Goal: Task Accomplishment & Management: Manage account settings

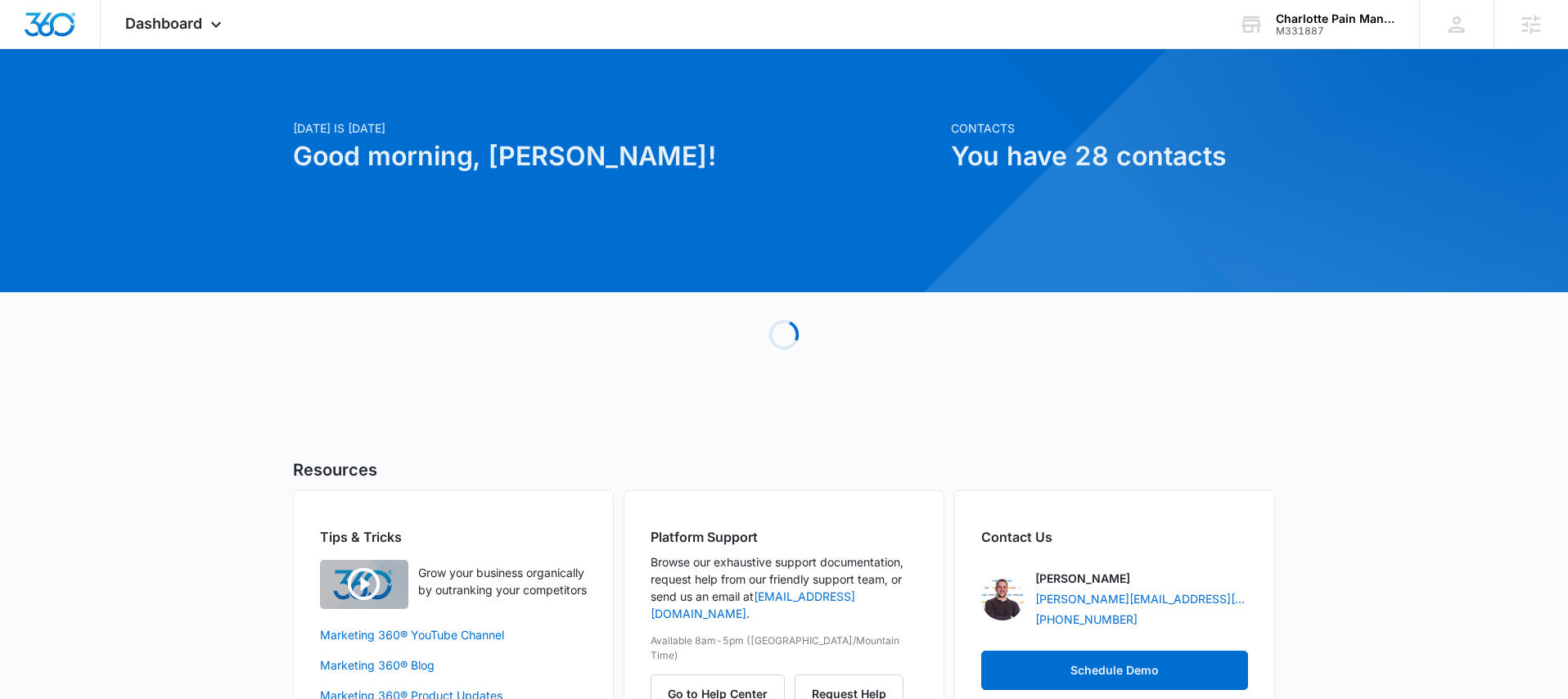
scroll to position [3, 0]
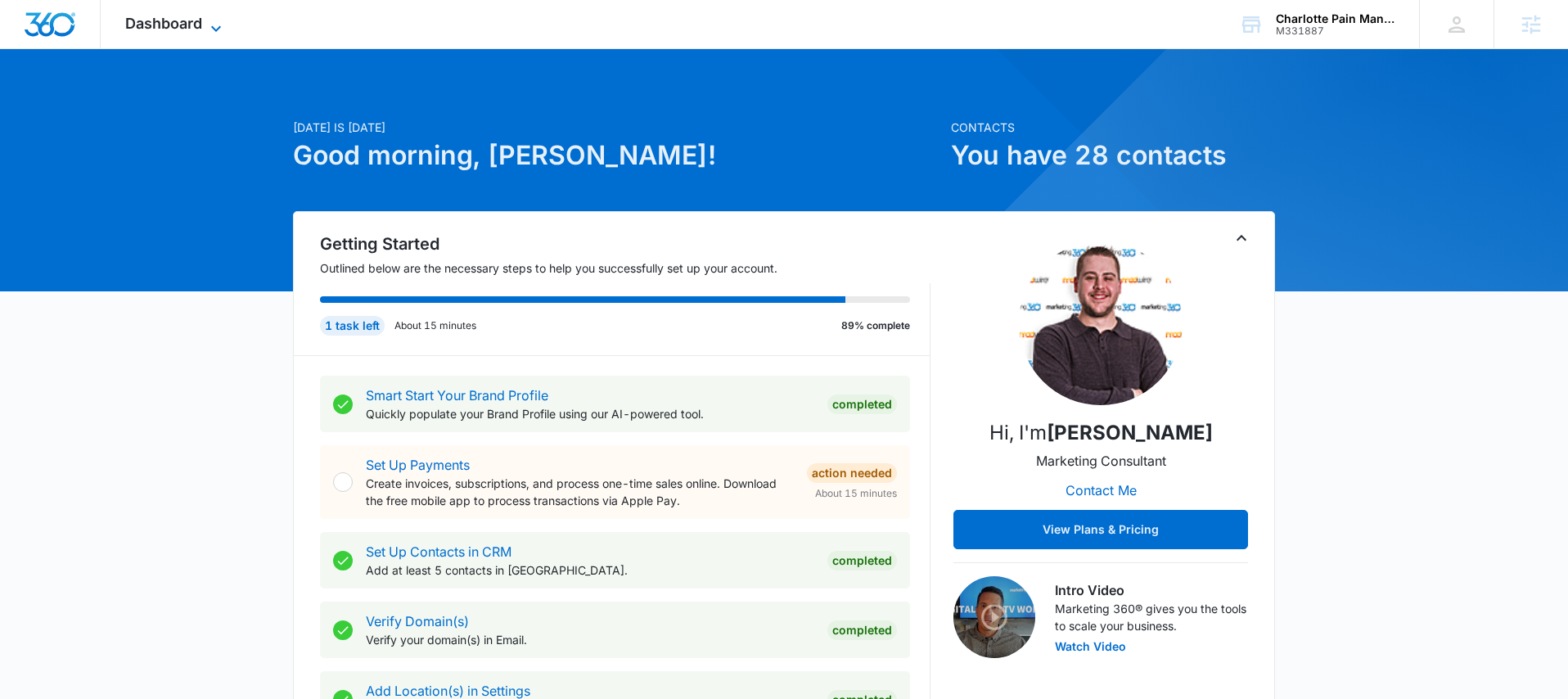
click at [207, 19] on icon at bounding box center [216, 29] width 20 height 20
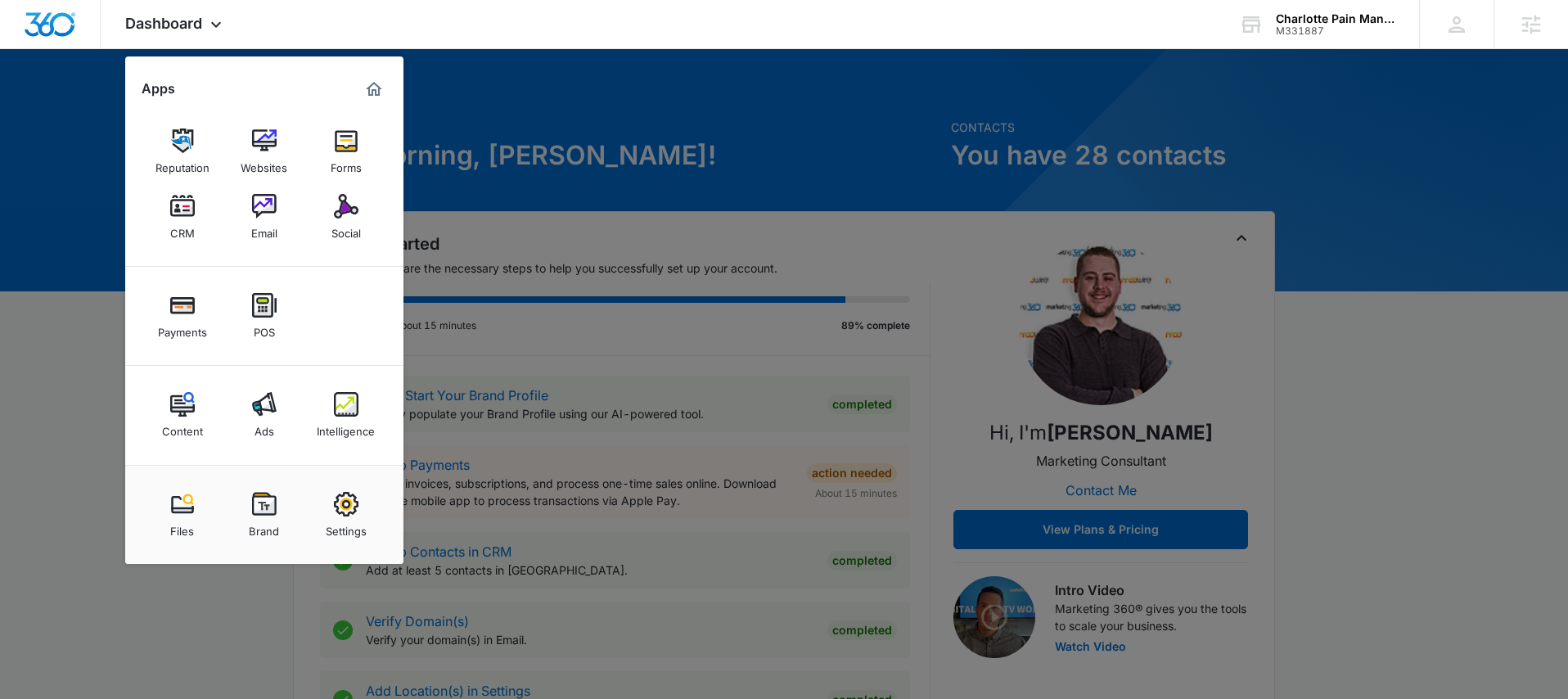
click at [326, 400] on link "Intelligence" at bounding box center [346, 415] width 62 height 62
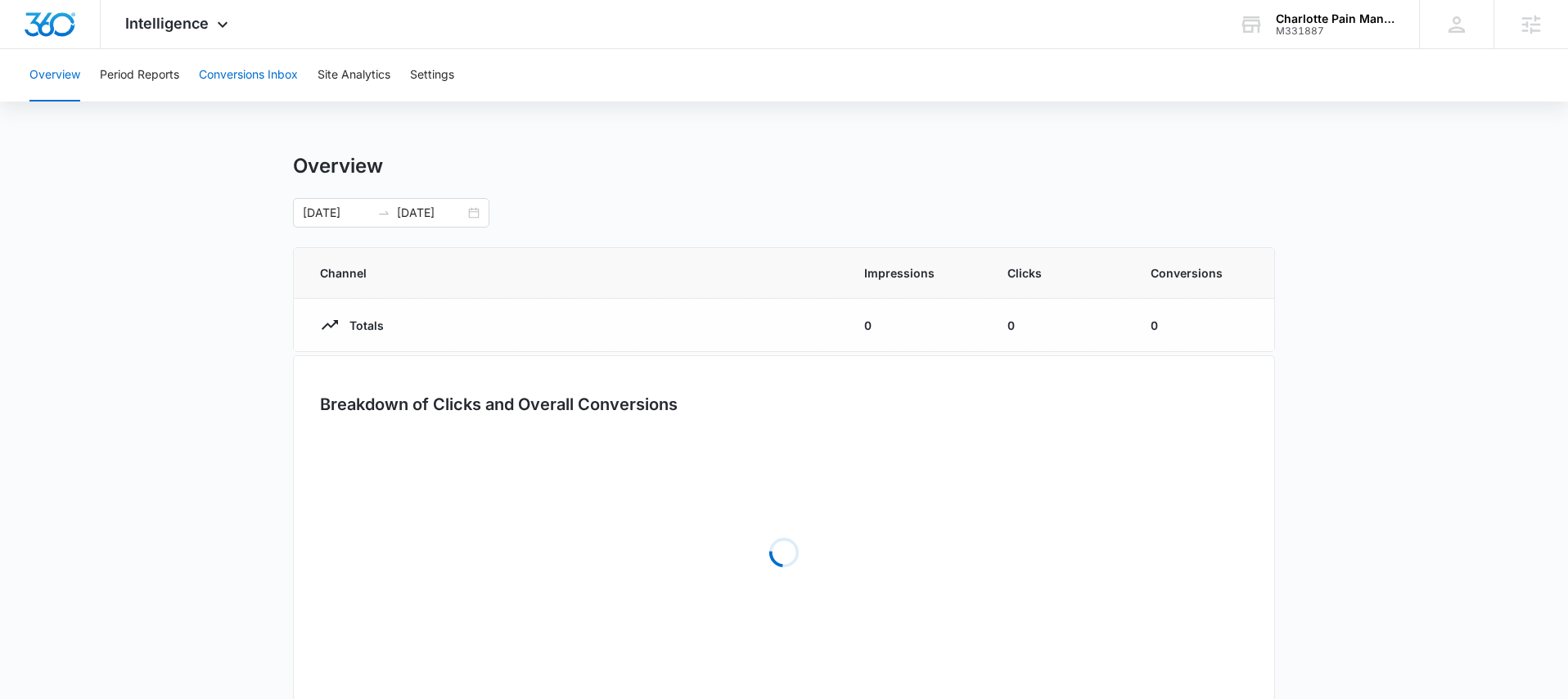
click at [262, 67] on button "Conversions Inbox" at bounding box center [248, 75] width 99 height 52
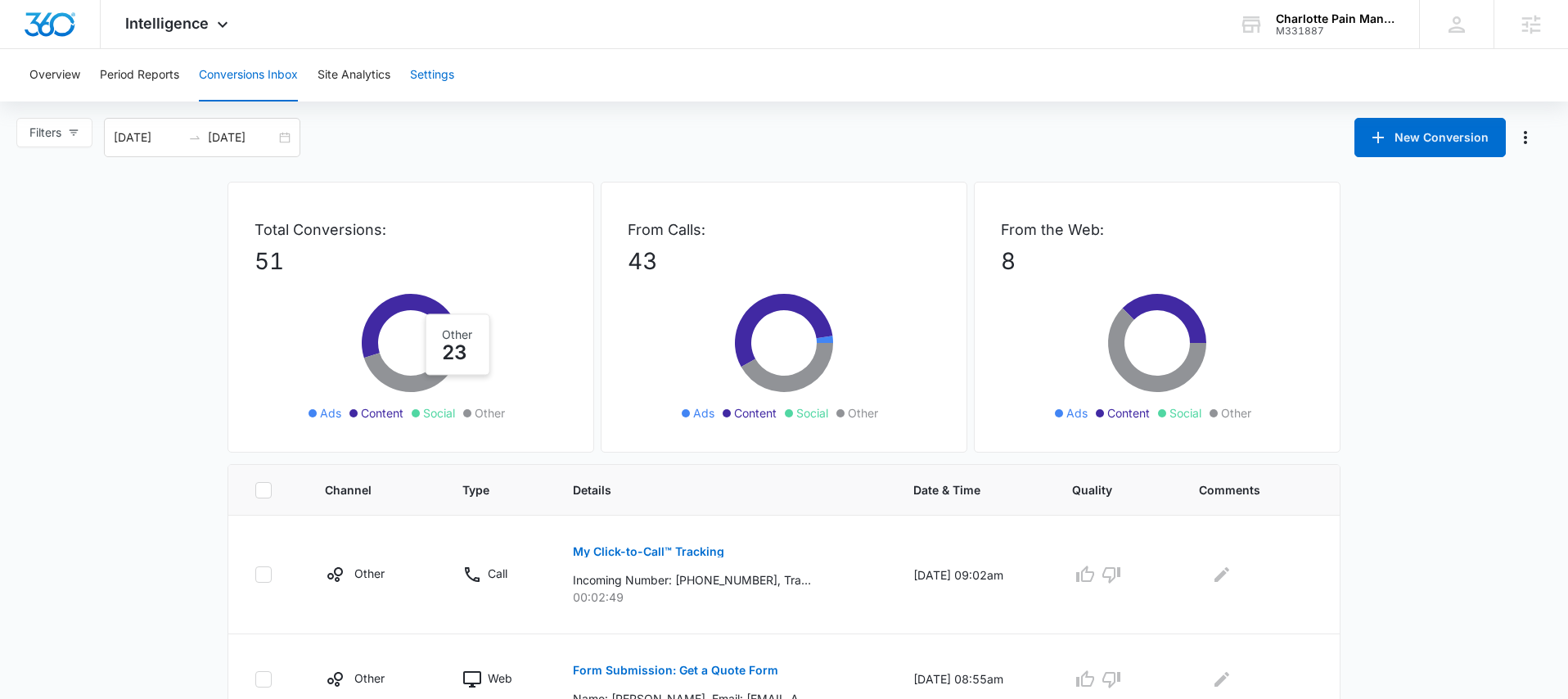
click at [439, 85] on button "Settings" at bounding box center [431, 75] width 44 height 52
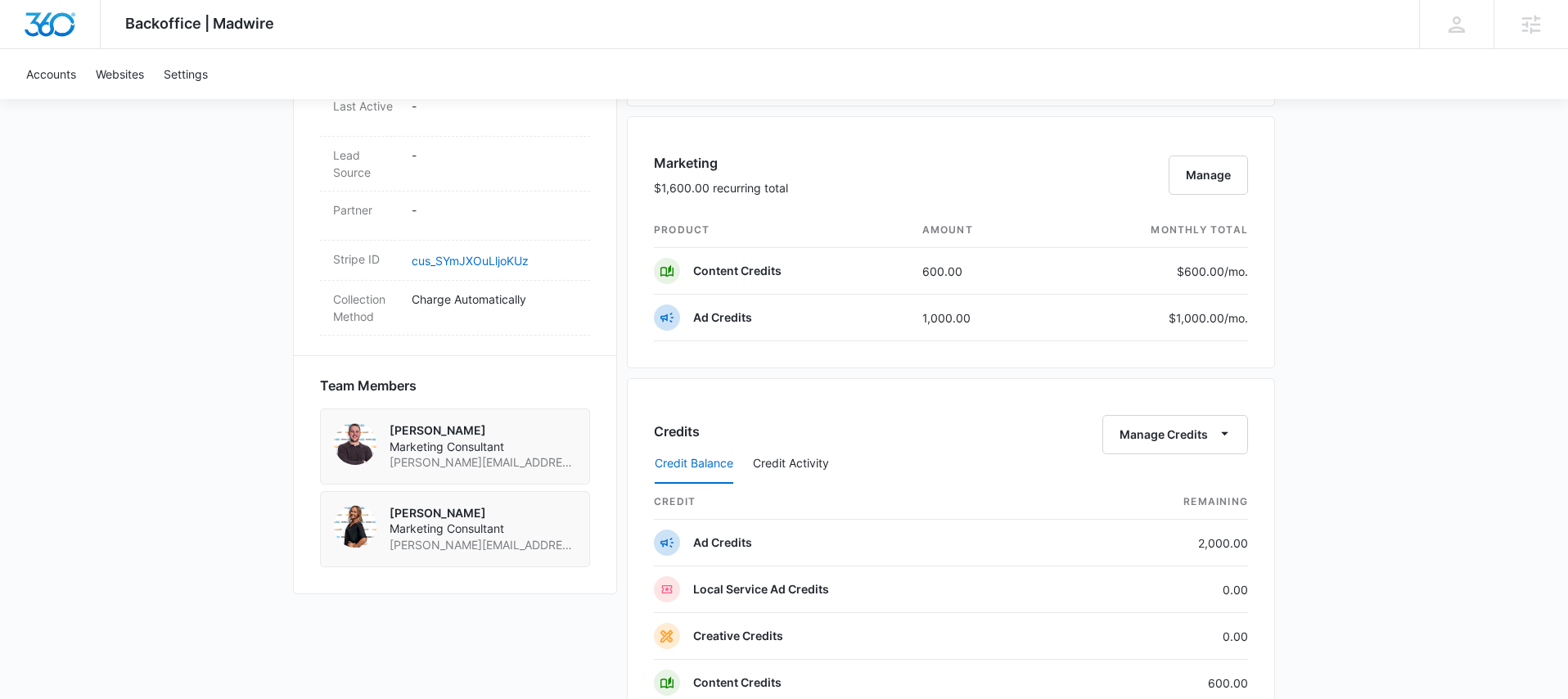
scroll to position [916, 0]
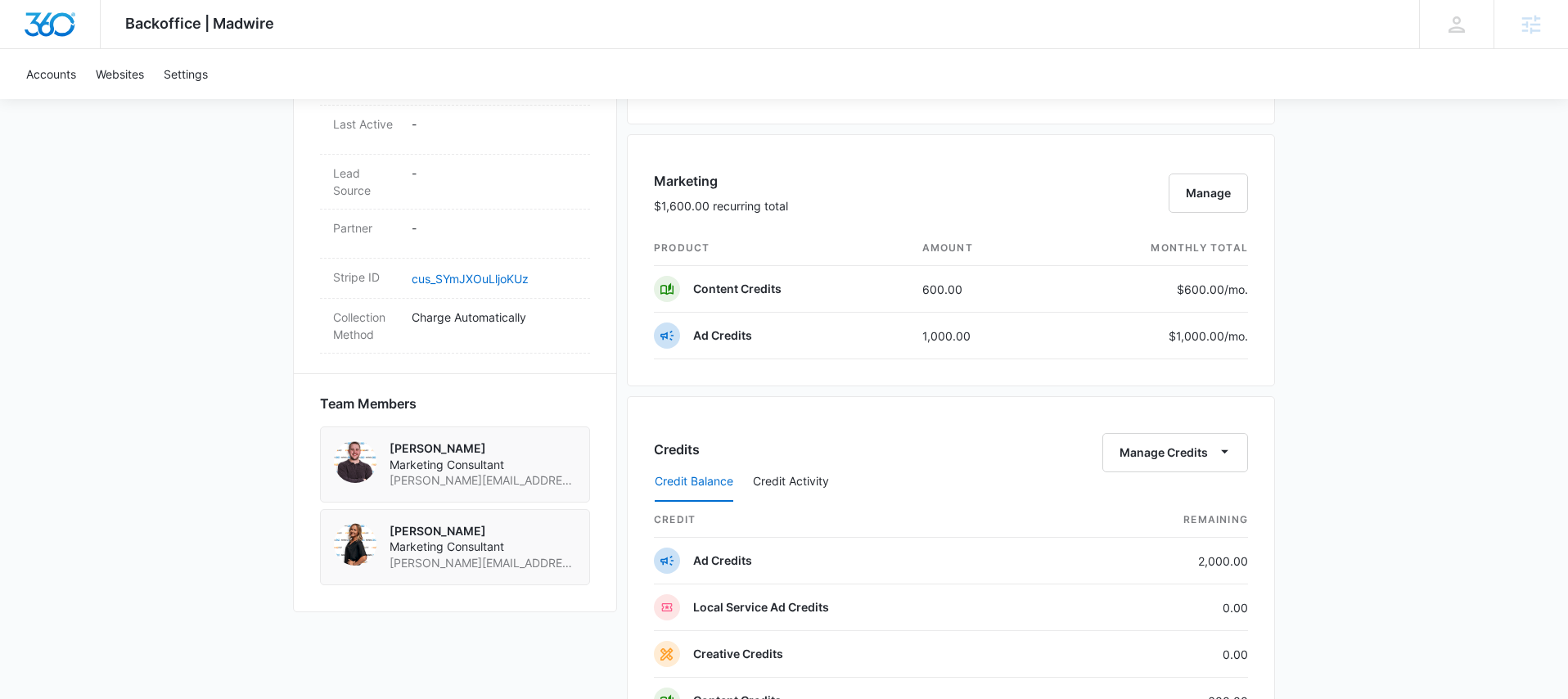
click at [51, 30] on img "Dashboard" at bounding box center [49, 24] width 52 height 25
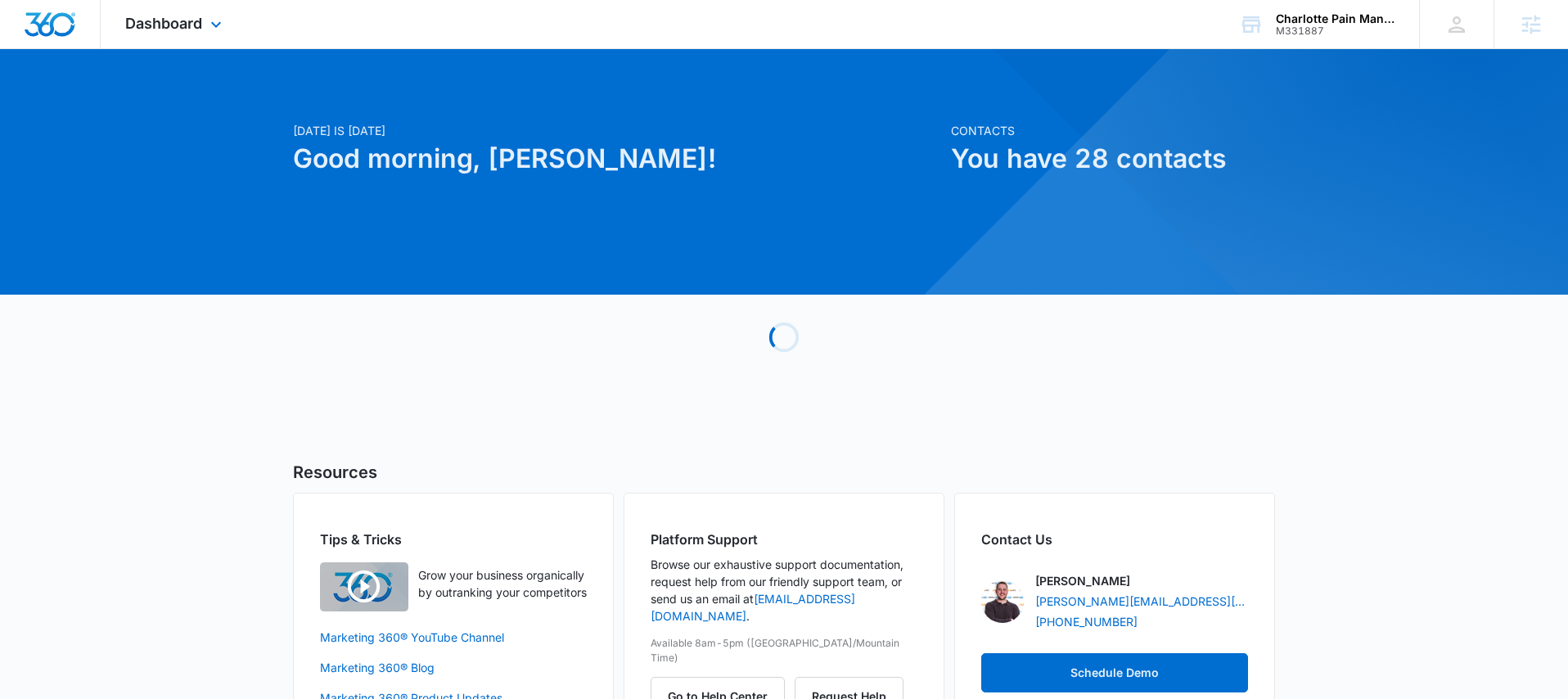
click at [190, 13] on div "Dashboard Apps Reputation Websites Forms CRM Email Social Payments POS Content …" at bounding box center [175, 24] width 149 height 48
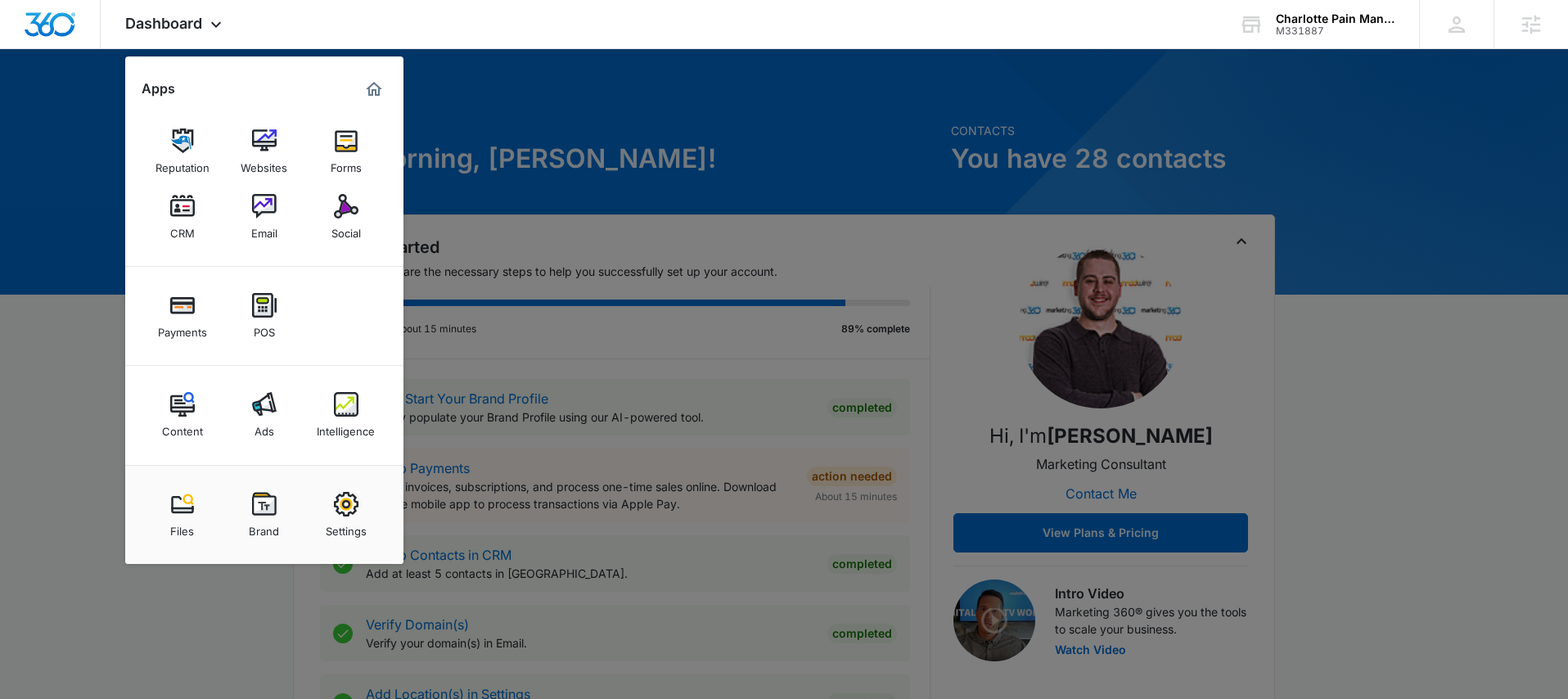
click at [351, 493] on img at bounding box center [346, 504] width 25 height 25
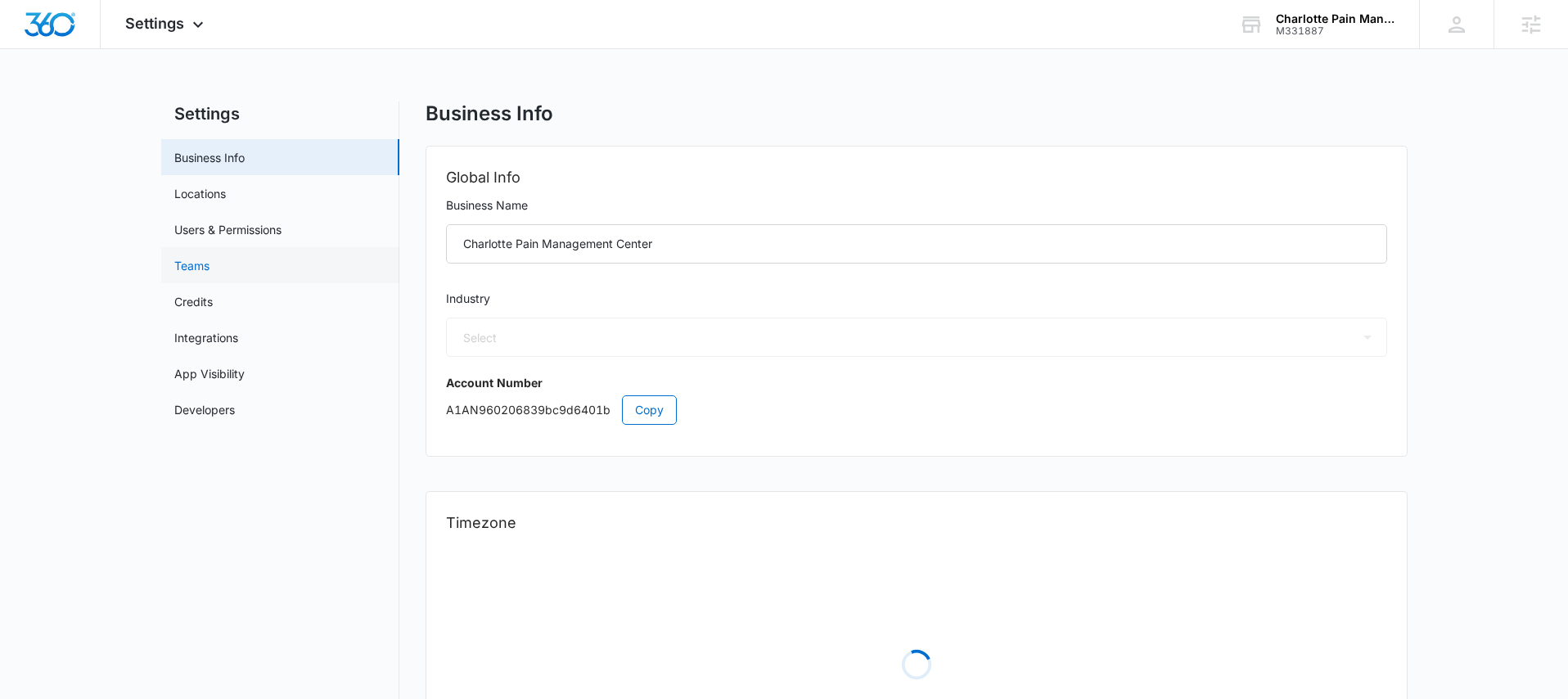
select select "US"
select select "America/Denver"
select select "16"
click at [282, 221] on link "Users & Permissions" at bounding box center [227, 229] width 107 height 17
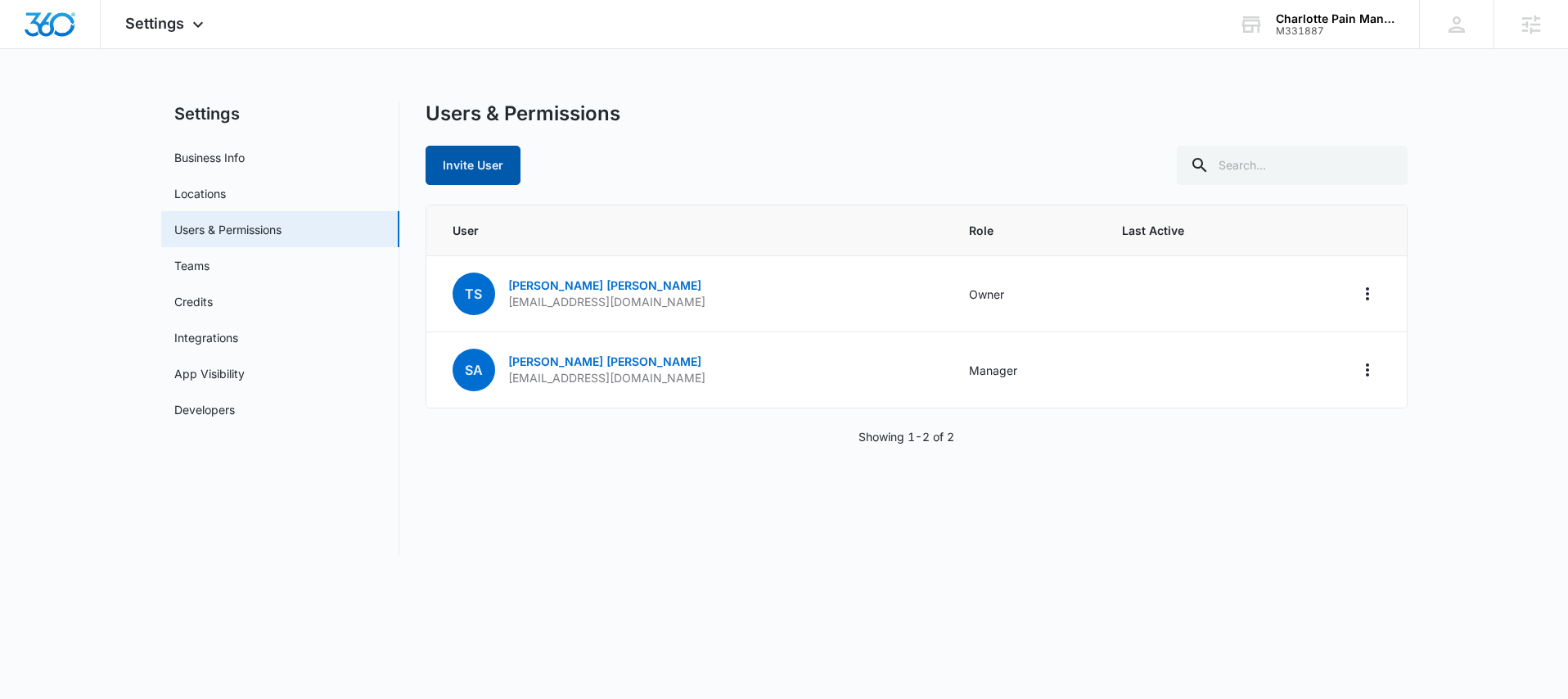
click at [493, 168] on button "Invite User" at bounding box center [473, 165] width 95 height 39
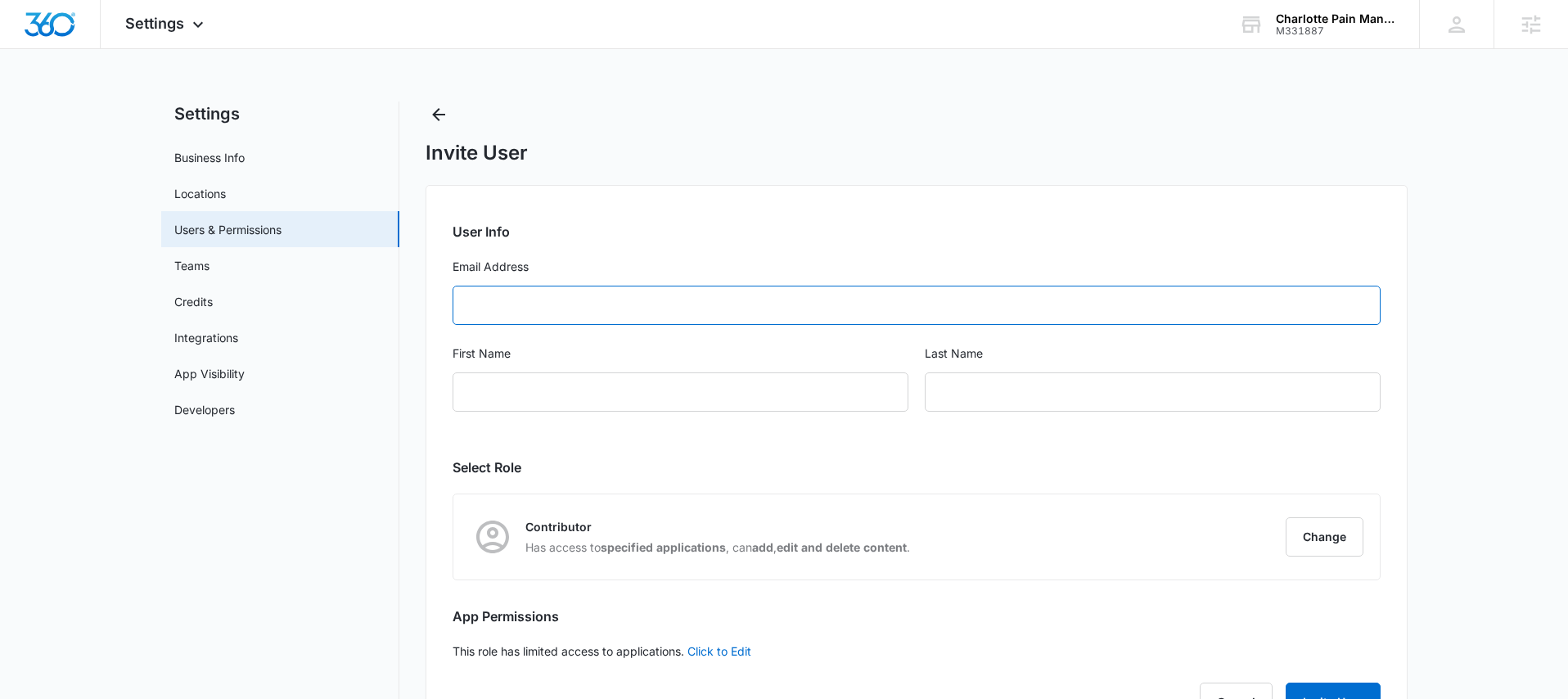
click at [663, 306] on input "Email Address" at bounding box center [917, 306] width 928 height 39
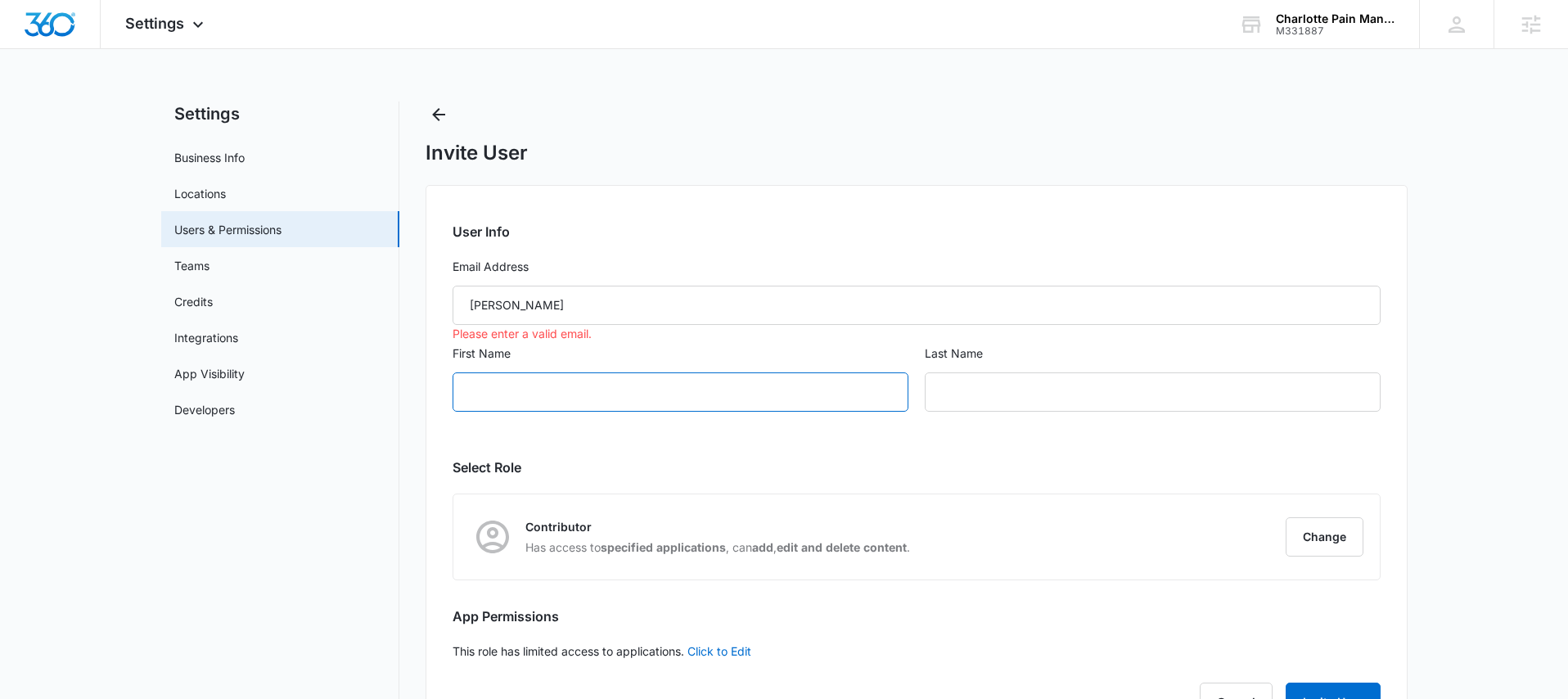
click at [640, 388] on input "First Name" at bounding box center [681, 392] width 456 height 39
click at [585, 307] on input "Phillip" at bounding box center [917, 306] width 928 height 39
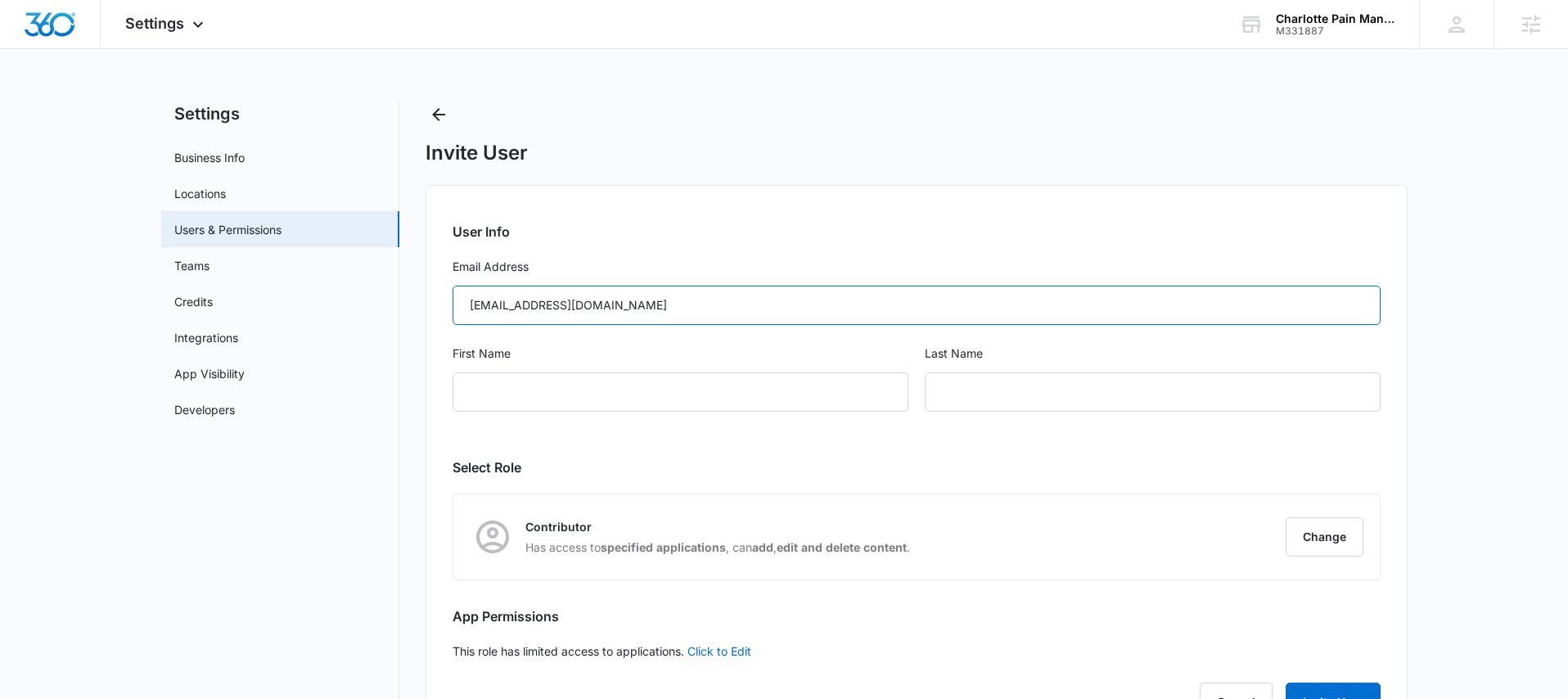
type input "finance@painpc.com"
click at [620, 419] on div "First Name" at bounding box center [681, 388] width 456 height 87
click at [625, 397] on input "First Name" at bounding box center [681, 392] width 456 height 39
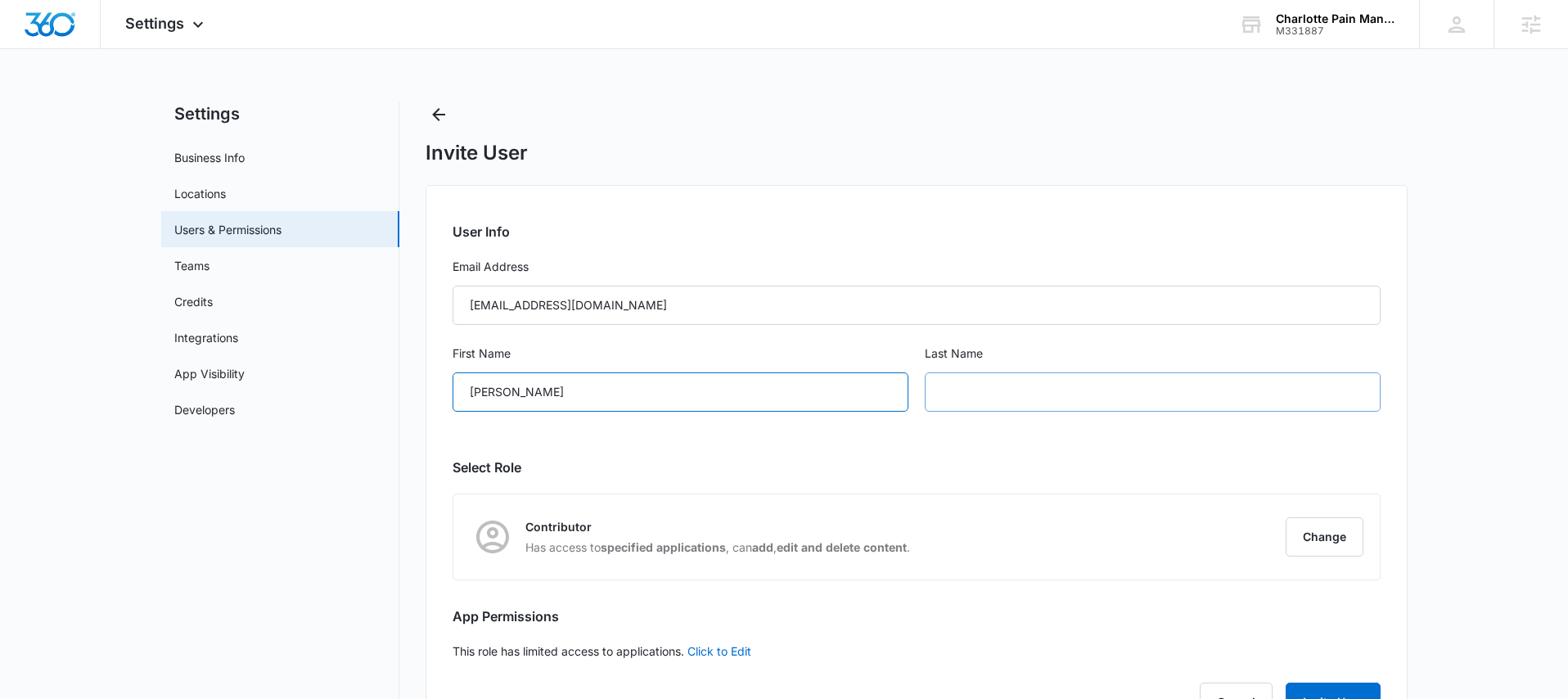
type input "Phillip"
click at [1001, 401] on input "text" at bounding box center [1152, 392] width 456 height 39
type input "PainPC"
click at [1325, 521] on button "Change" at bounding box center [1324, 537] width 78 height 39
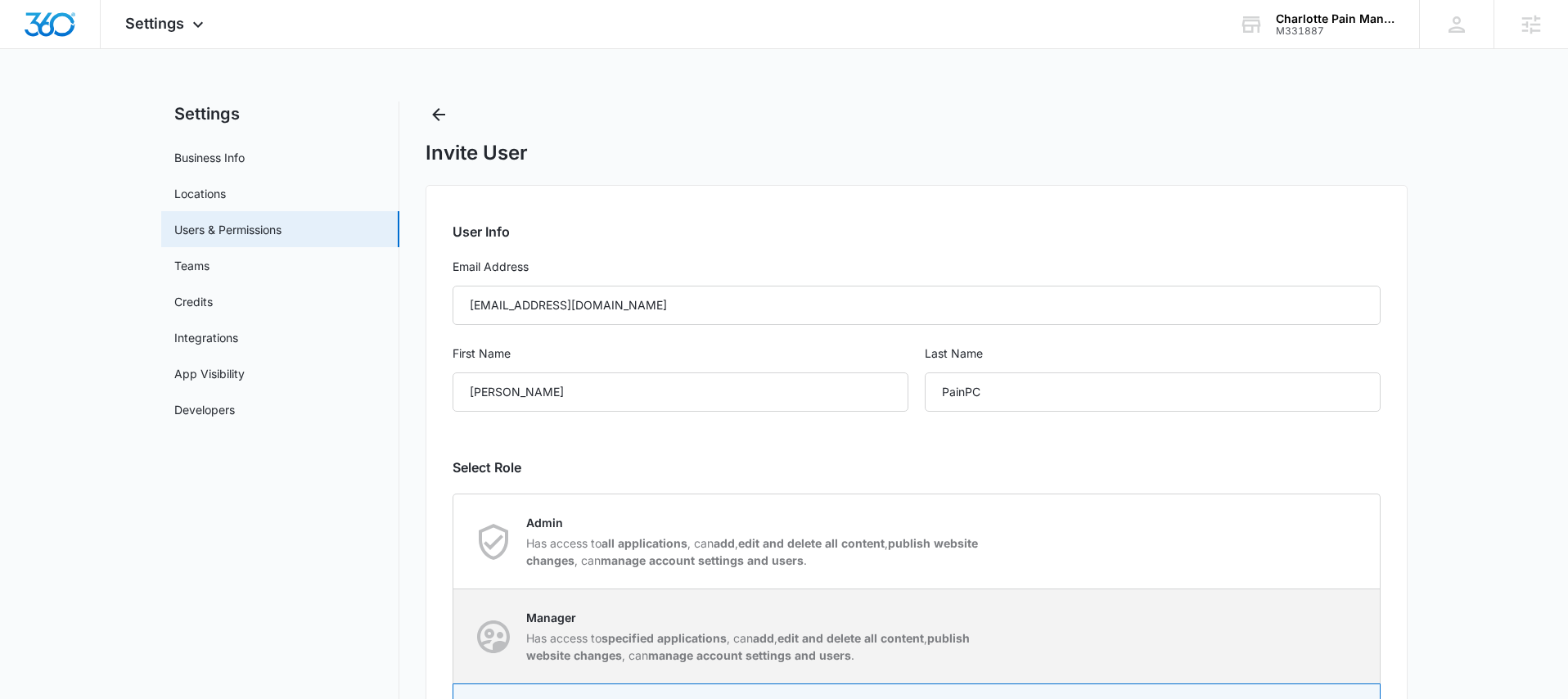
click at [1135, 640] on div "Manager Has access to specified applications , can add , edit and delete all co…" at bounding box center [917, 637] width 925 height 94
click at [454, 637] on input "Manager Has access to specified applications , can add , edit and delete all co…" at bounding box center [454, 636] width 1 height 1
radio input "true"
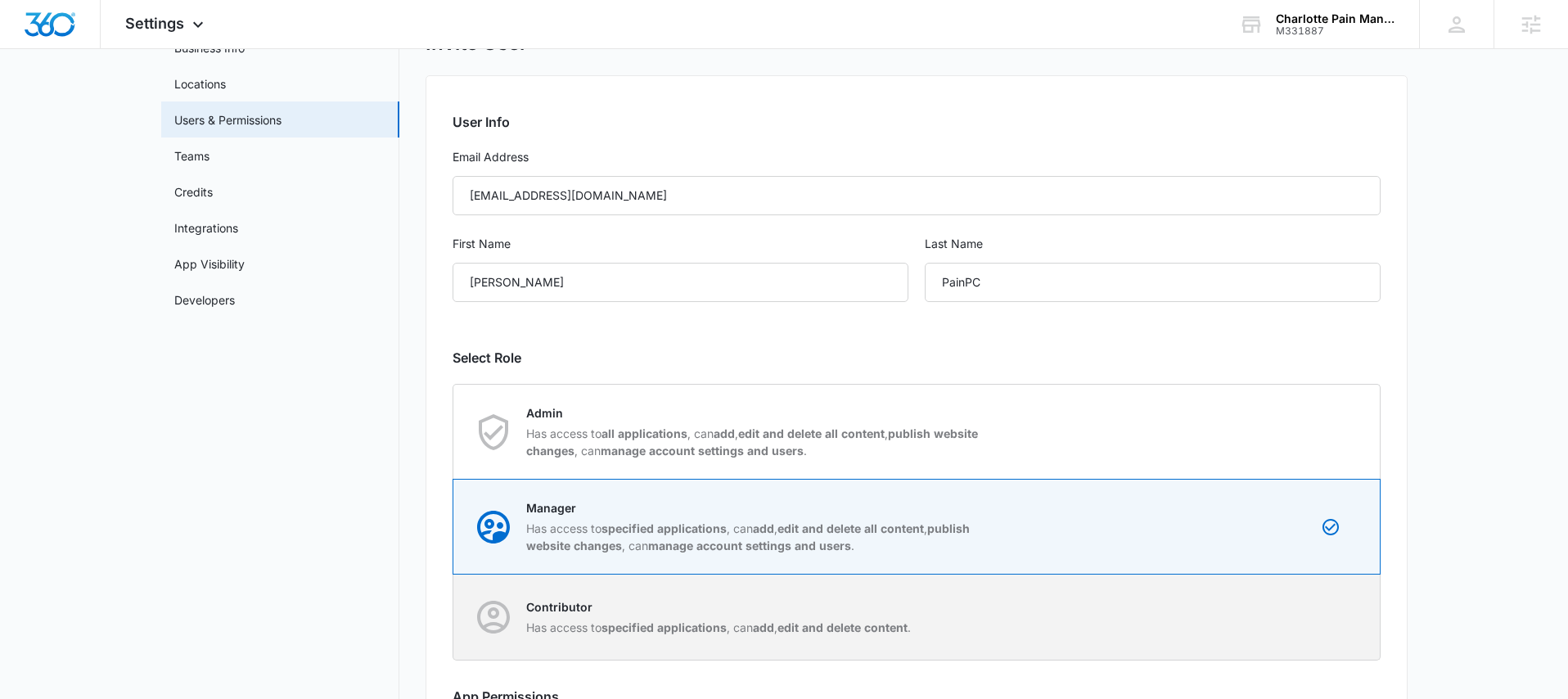
scroll to position [260, 0]
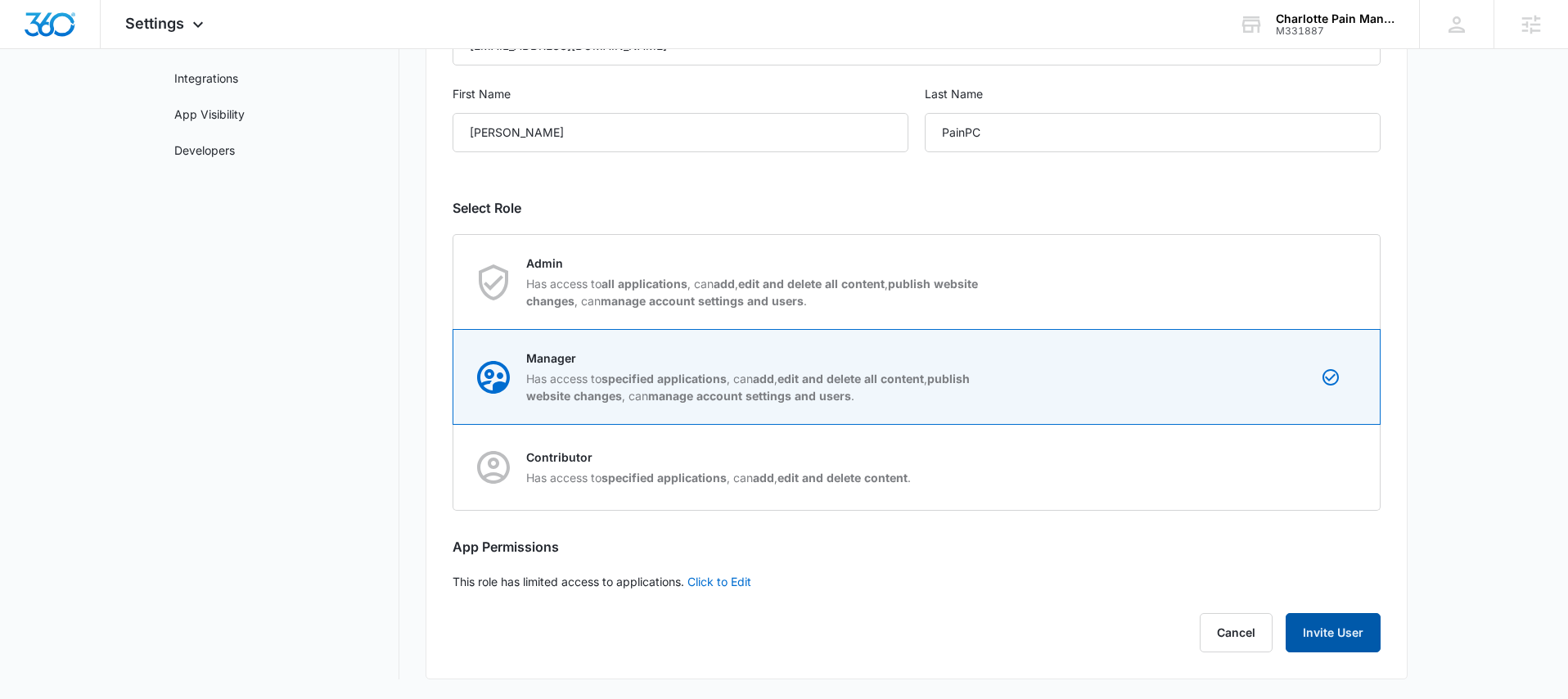
click at [1335, 640] on button "Invite User" at bounding box center [1333, 633] width 95 height 39
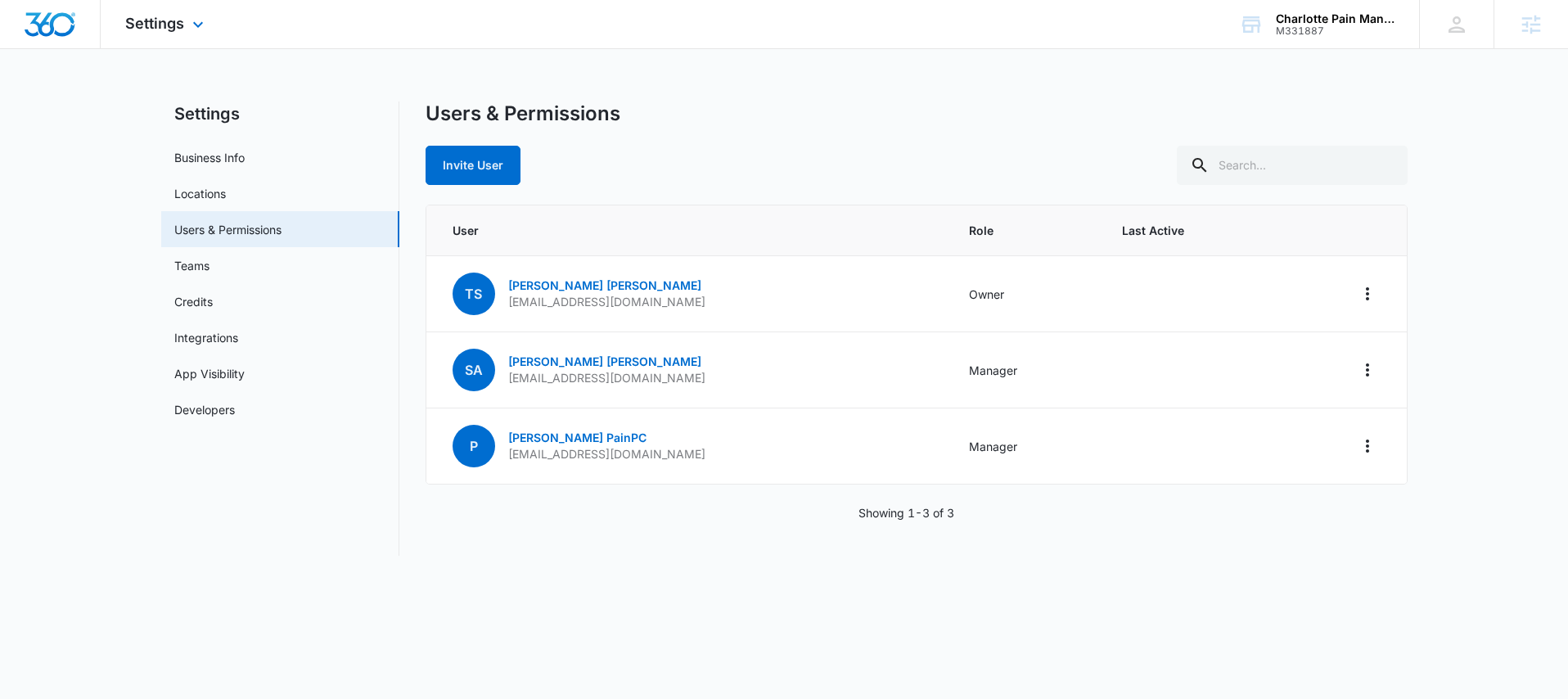
click at [71, 29] on img "Dashboard" at bounding box center [49, 24] width 52 height 25
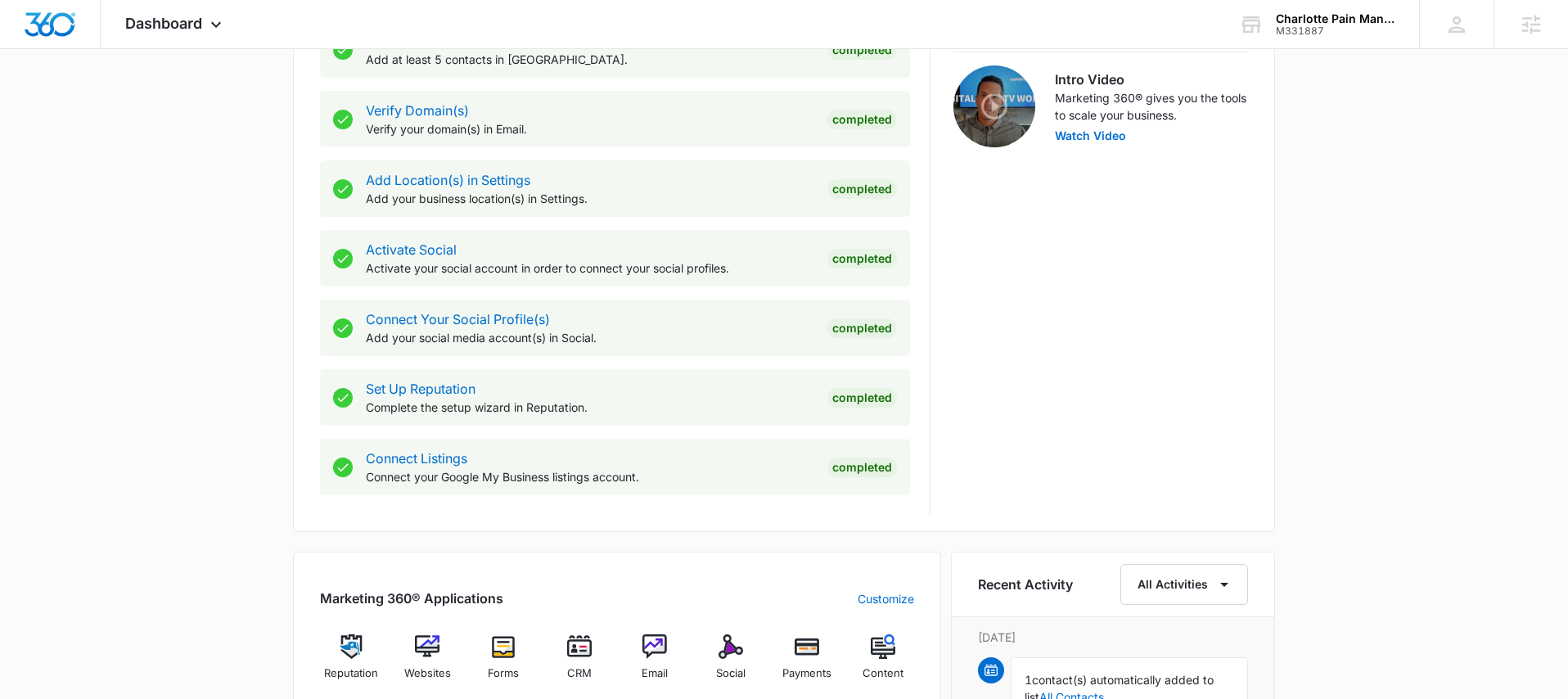
scroll to position [823, 0]
